Goal: Transaction & Acquisition: Purchase product/service

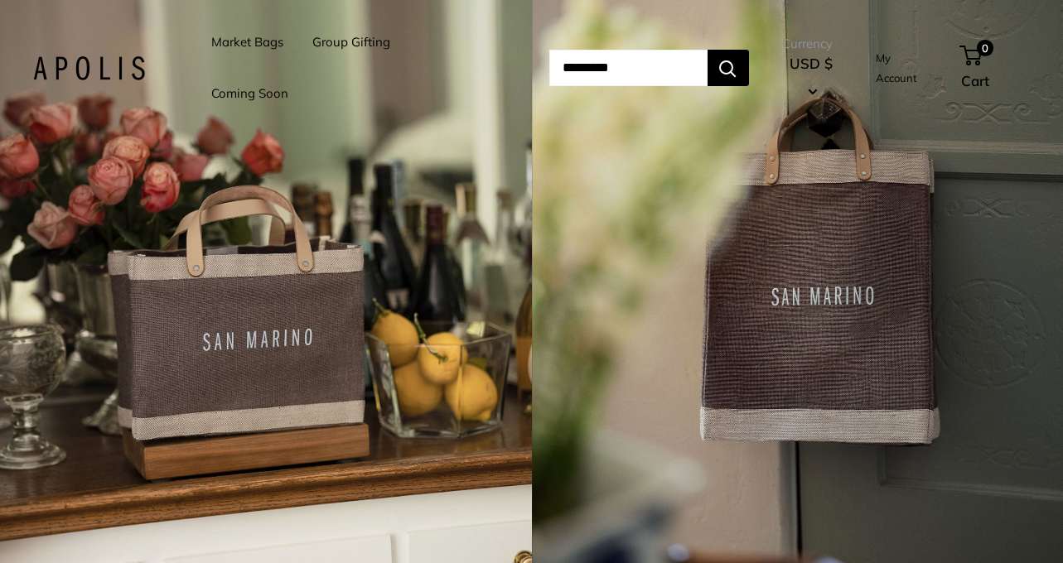
click at [245, 51] on link "Market Bags" at bounding box center [247, 42] width 72 height 23
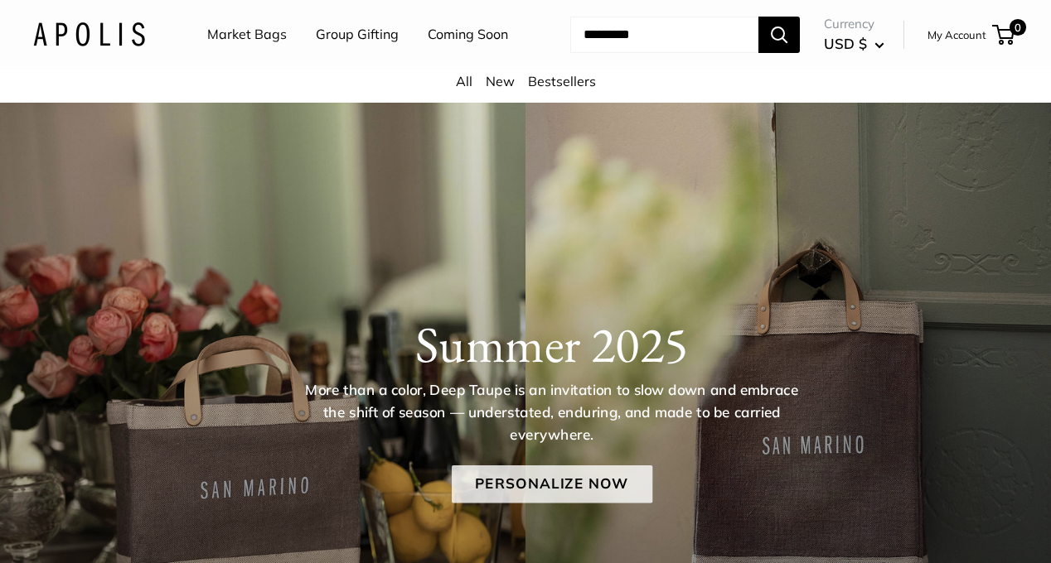
click at [522, 500] on link "Personalize Now" at bounding box center [552, 485] width 200 height 38
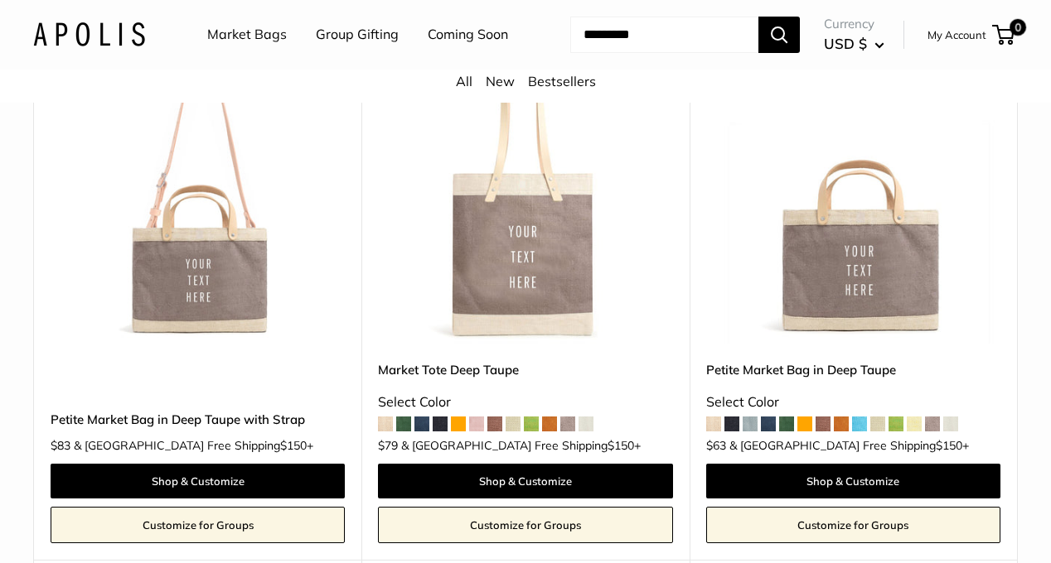
scroll to position [932, 0]
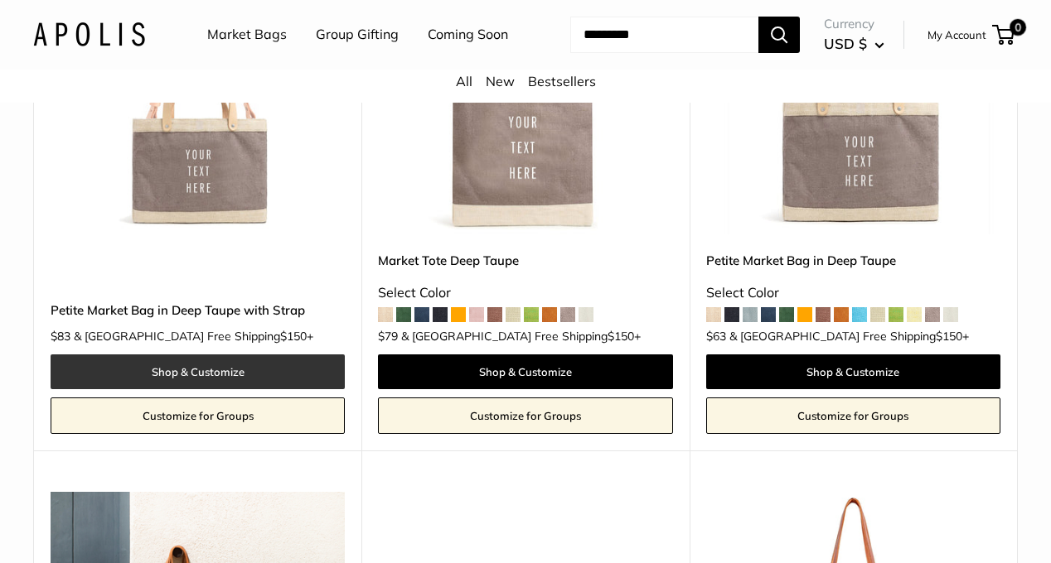
click at [205, 389] on link "Shop & Customize" at bounding box center [198, 372] width 294 height 35
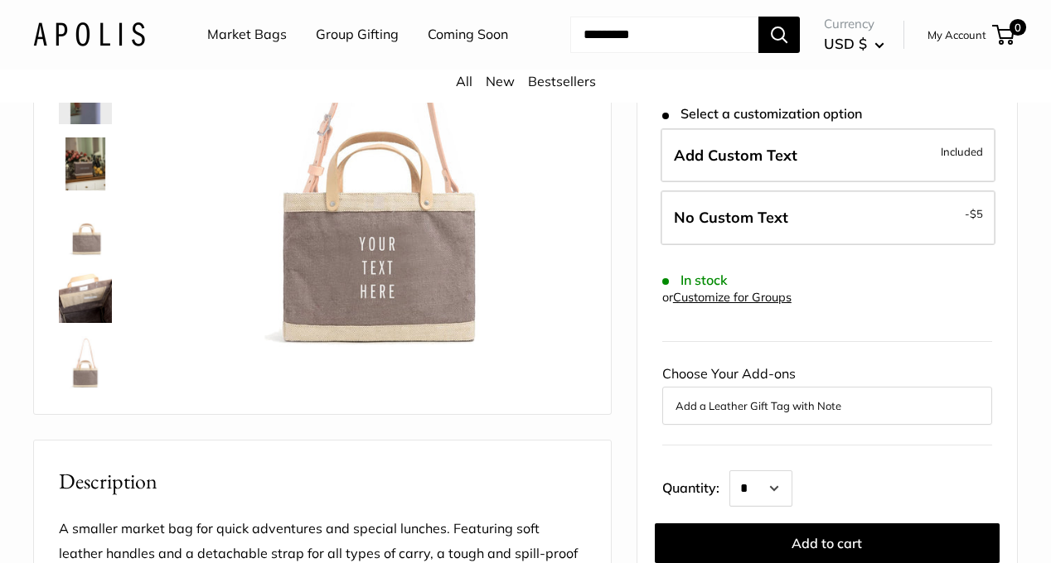
scroll to position [248, 0]
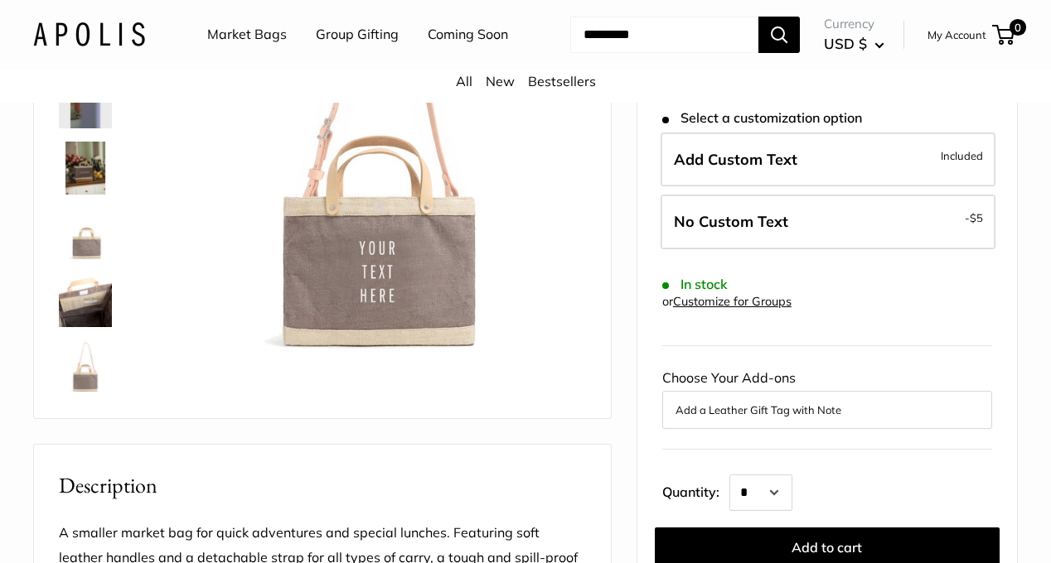
click at [95, 193] on img at bounding box center [85, 168] width 53 height 53
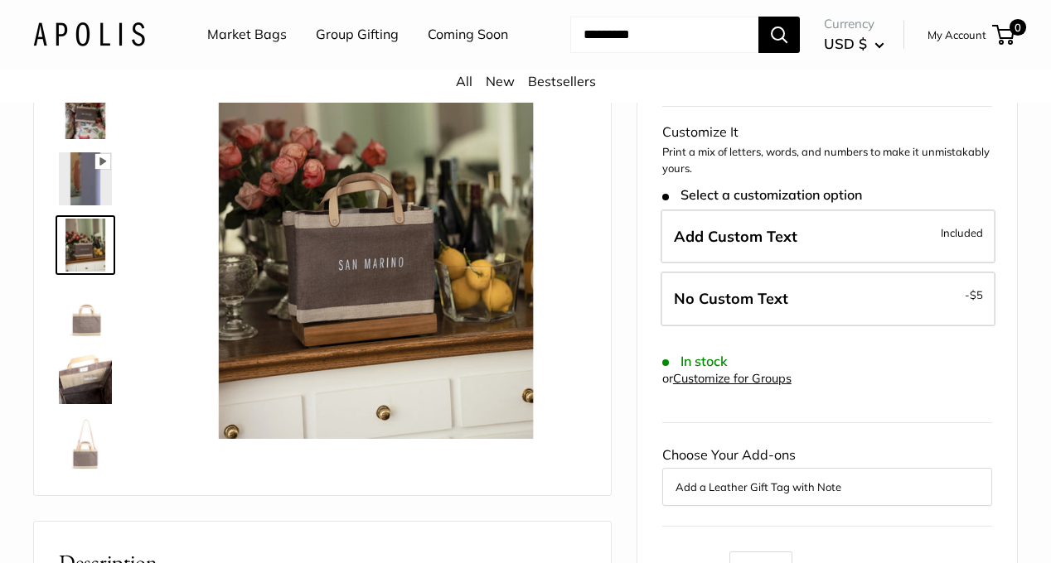
scroll to position [167, 0]
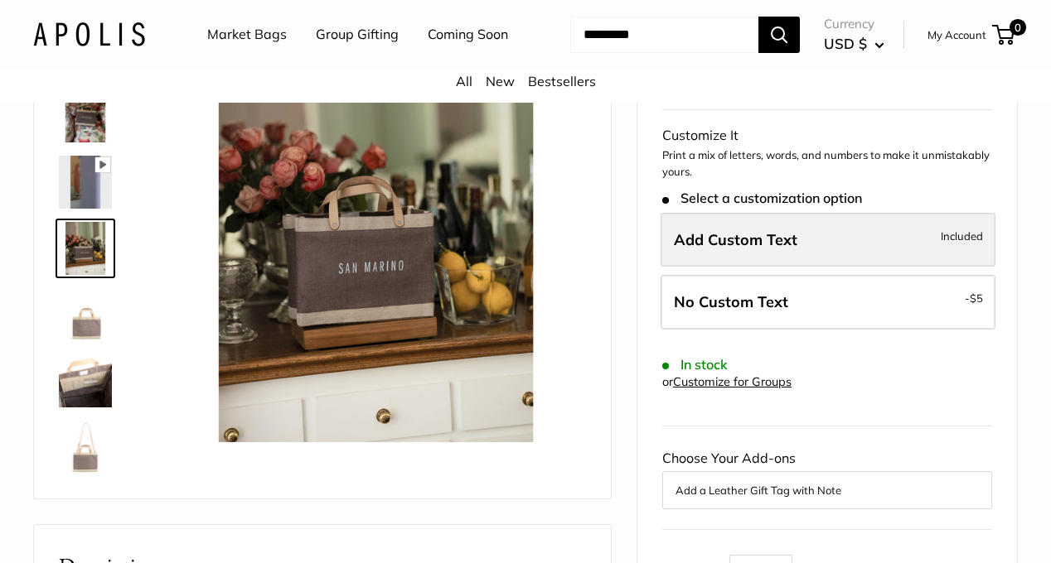
click at [714, 249] on span "Add Custom Text" at bounding box center [735, 239] width 123 height 19
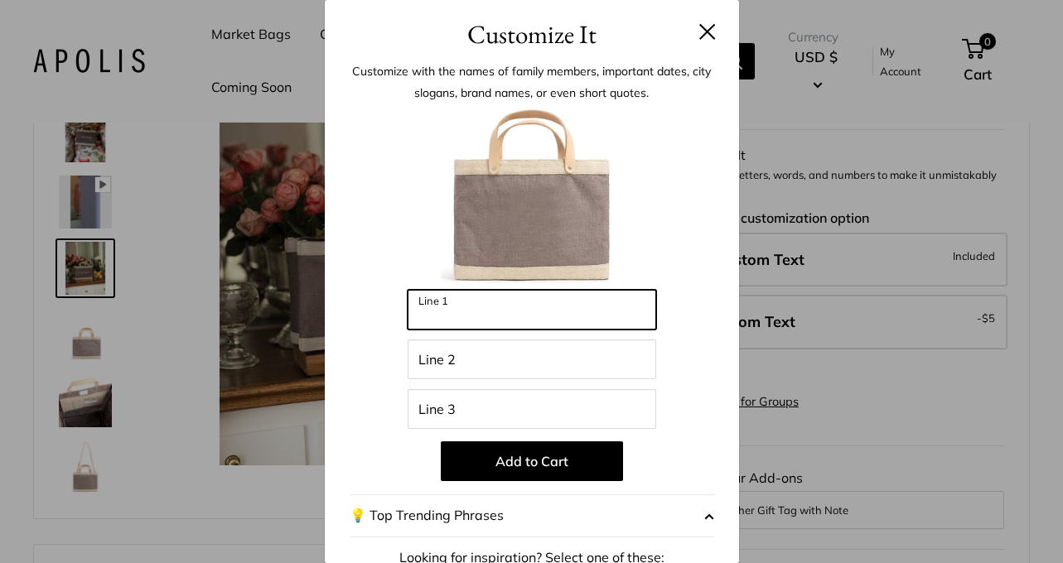
click at [486, 319] on input "Line 1" at bounding box center [532, 310] width 249 height 40
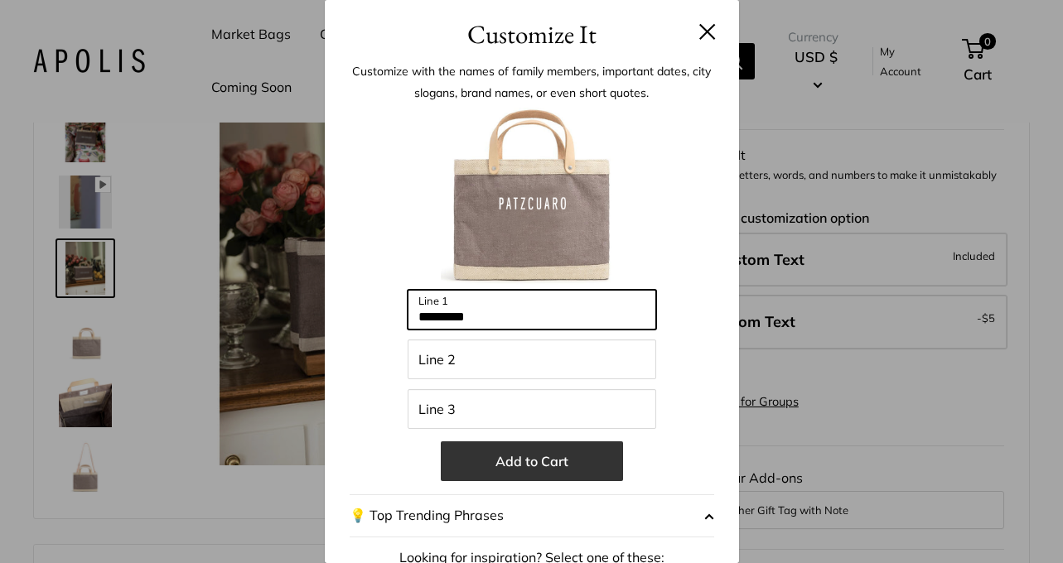
type input "*********"
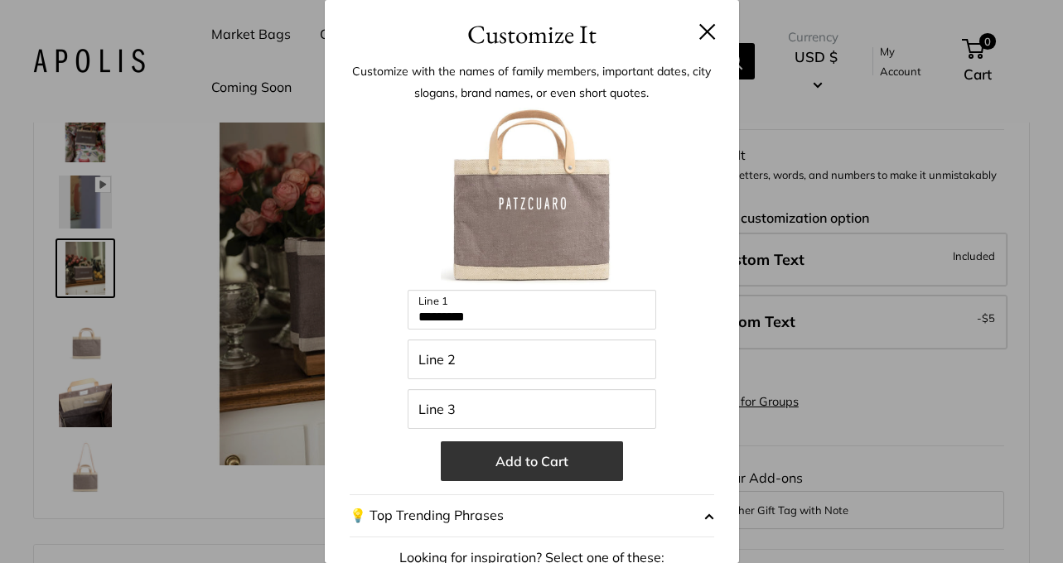
click at [564, 477] on button "Add to Cart" at bounding box center [532, 462] width 182 height 40
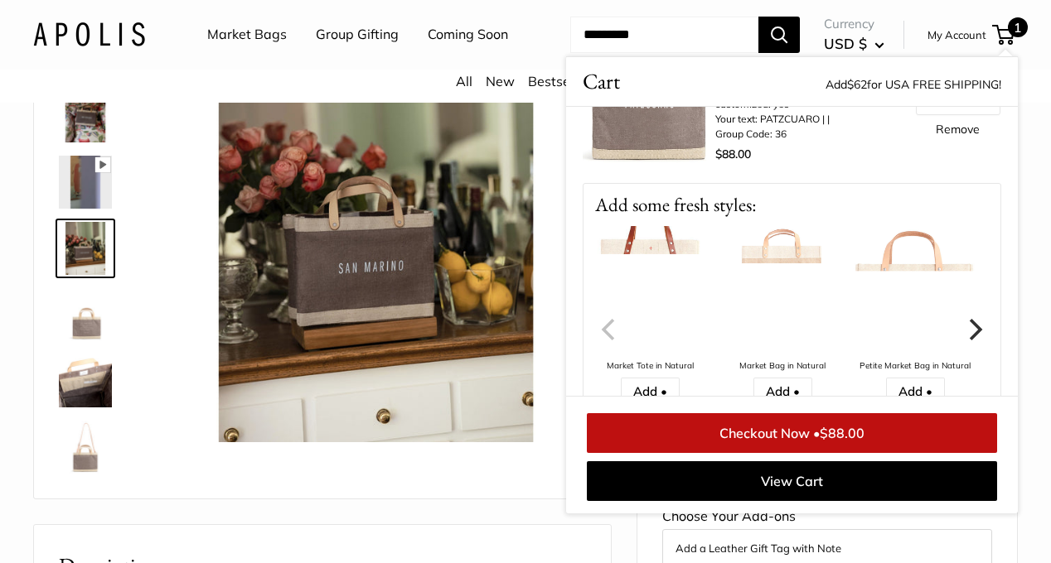
scroll to position [127, 0]
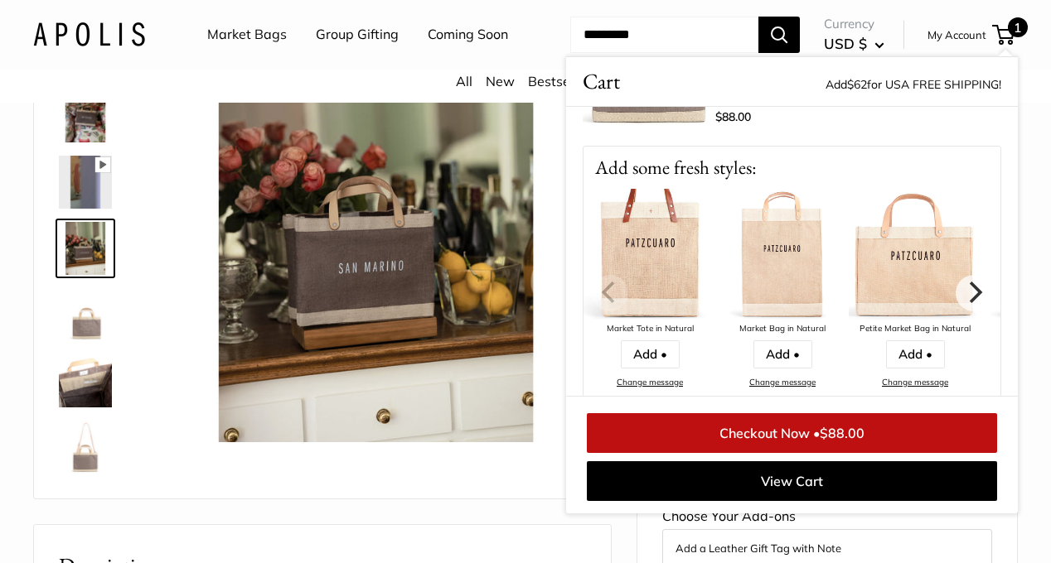
click at [901, 282] on img at bounding box center [914, 255] width 133 height 133
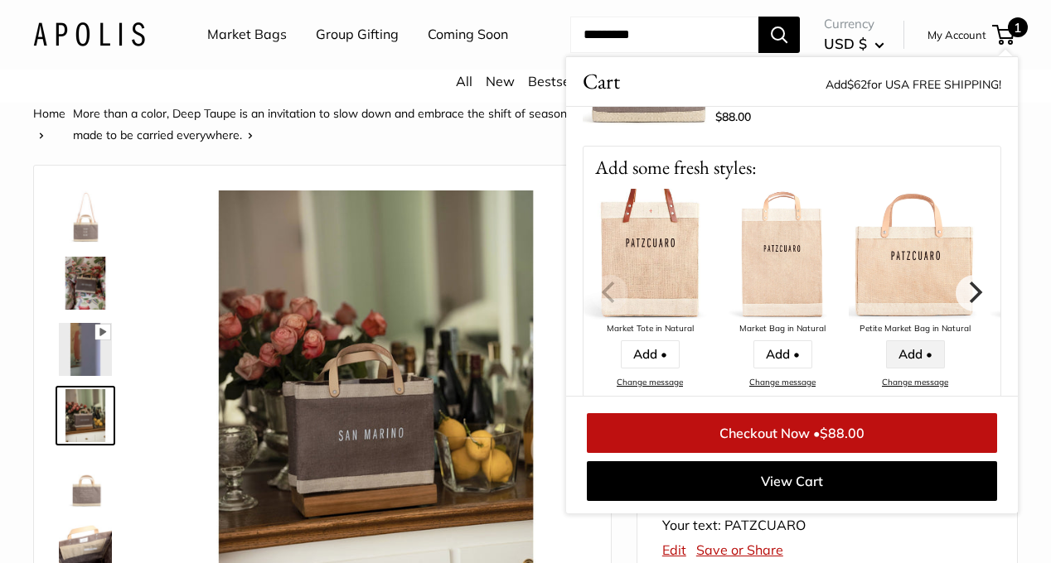
click at [911, 369] on link "Add •" at bounding box center [915, 355] width 59 height 28
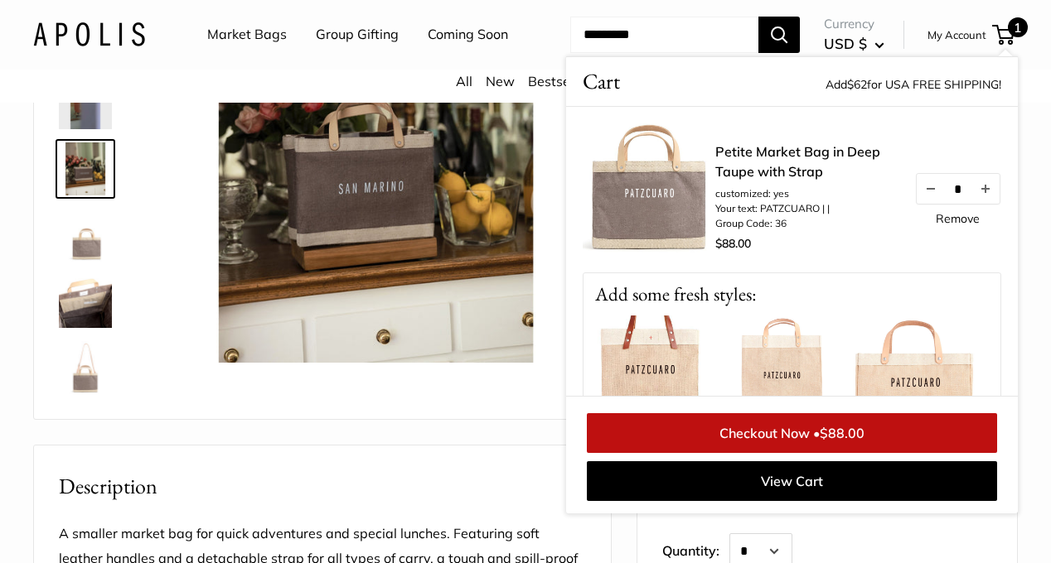
scroll to position [273, 0]
